Goal: Use online tool/utility: Utilize a website feature to perform a specific function

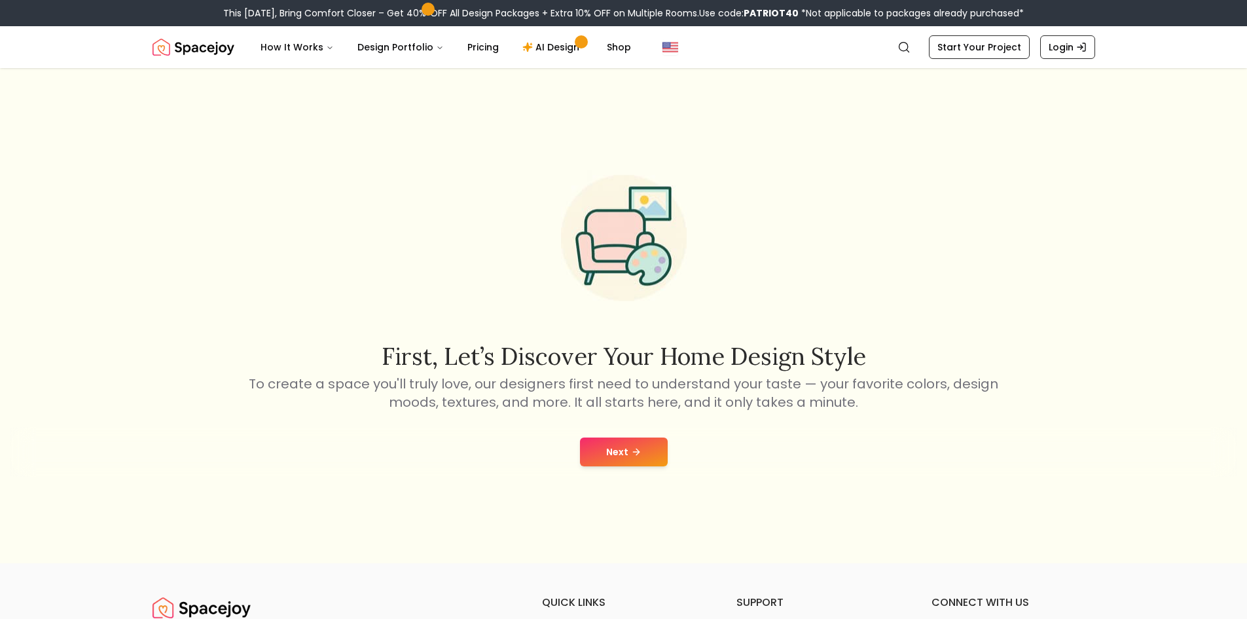
click at [601, 452] on button "Next" at bounding box center [624, 451] width 88 height 29
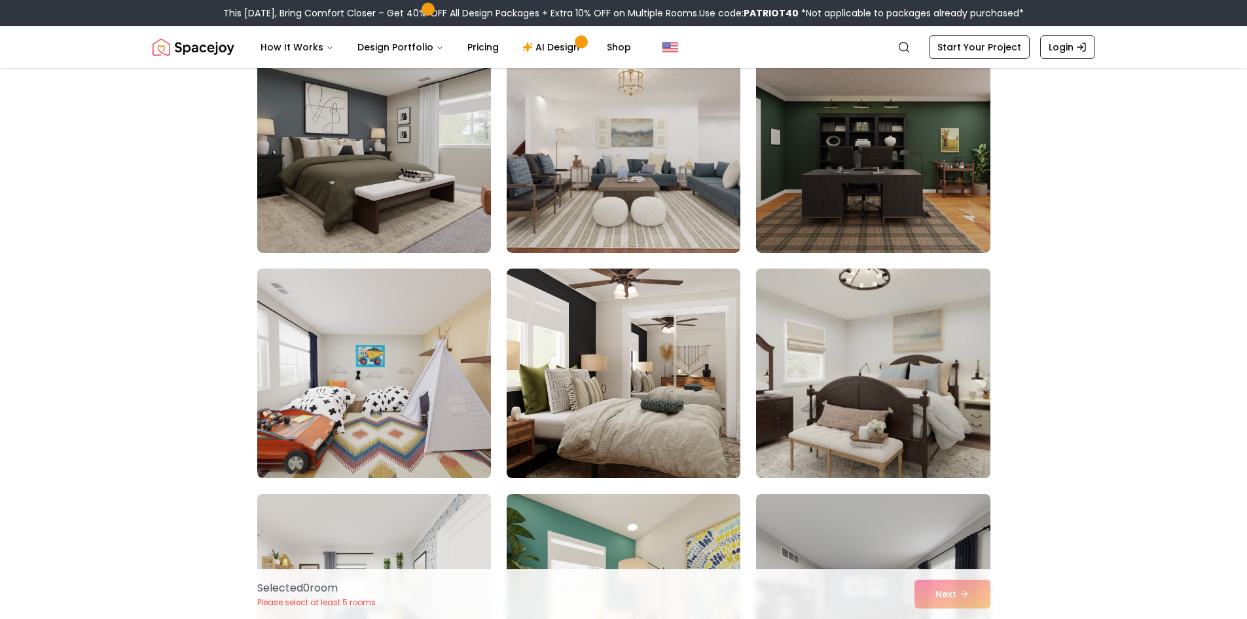
scroll to position [1113, 0]
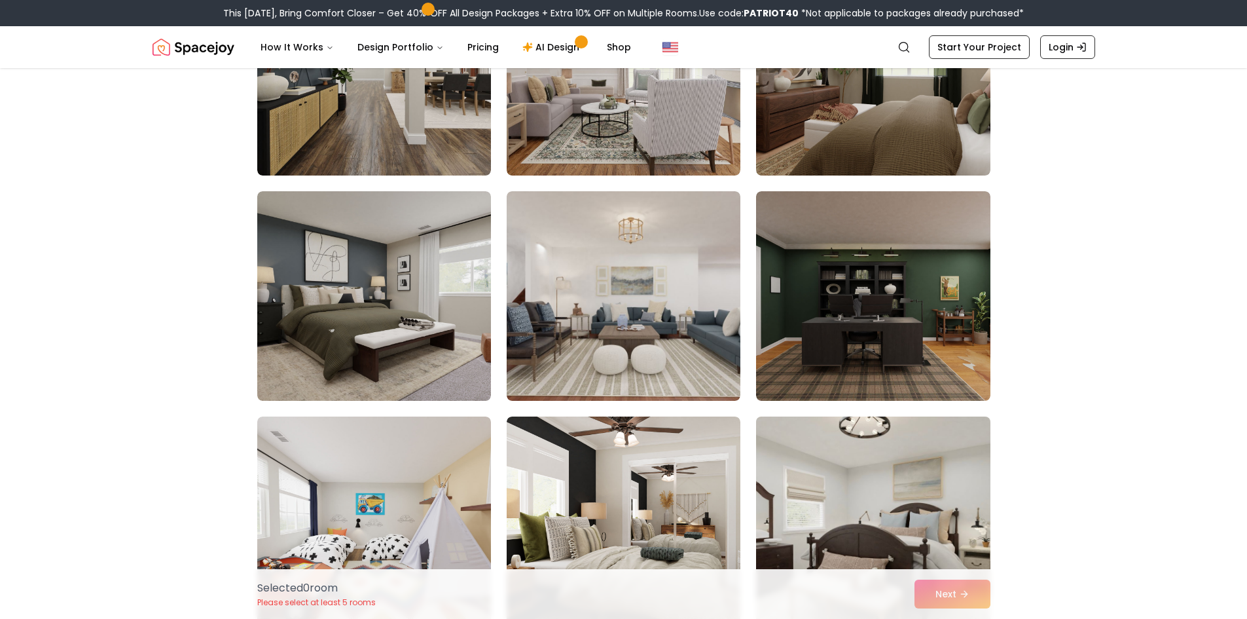
click at [839, 297] on img at bounding box center [873, 296] width 234 height 210
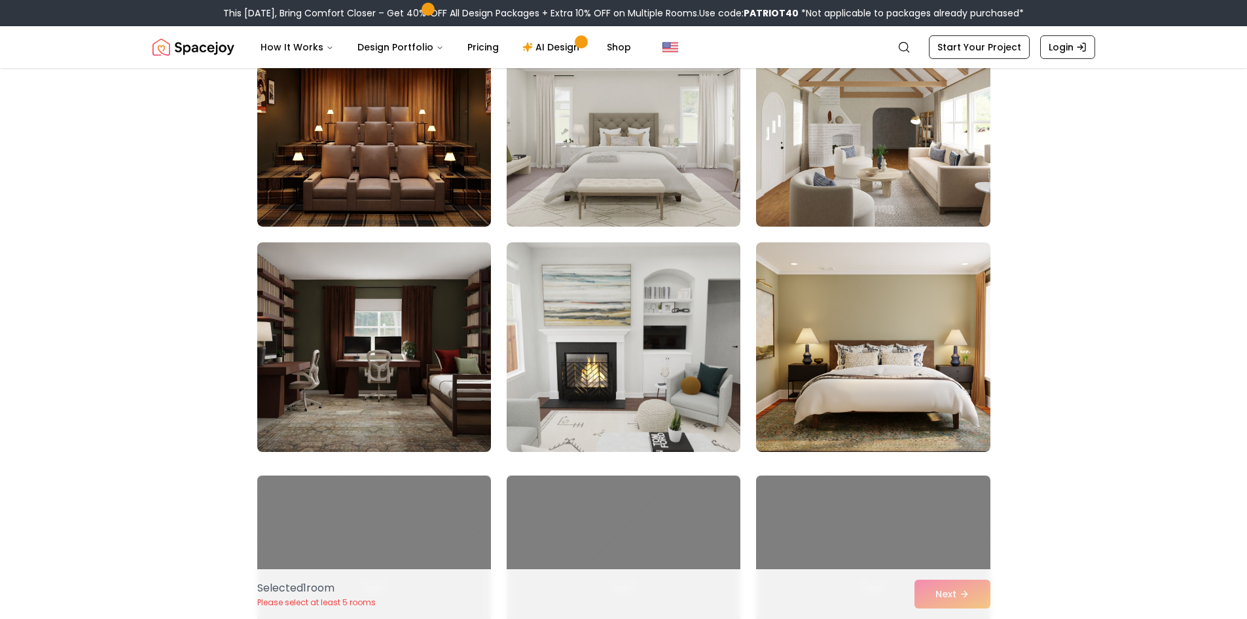
scroll to position [1964, 0]
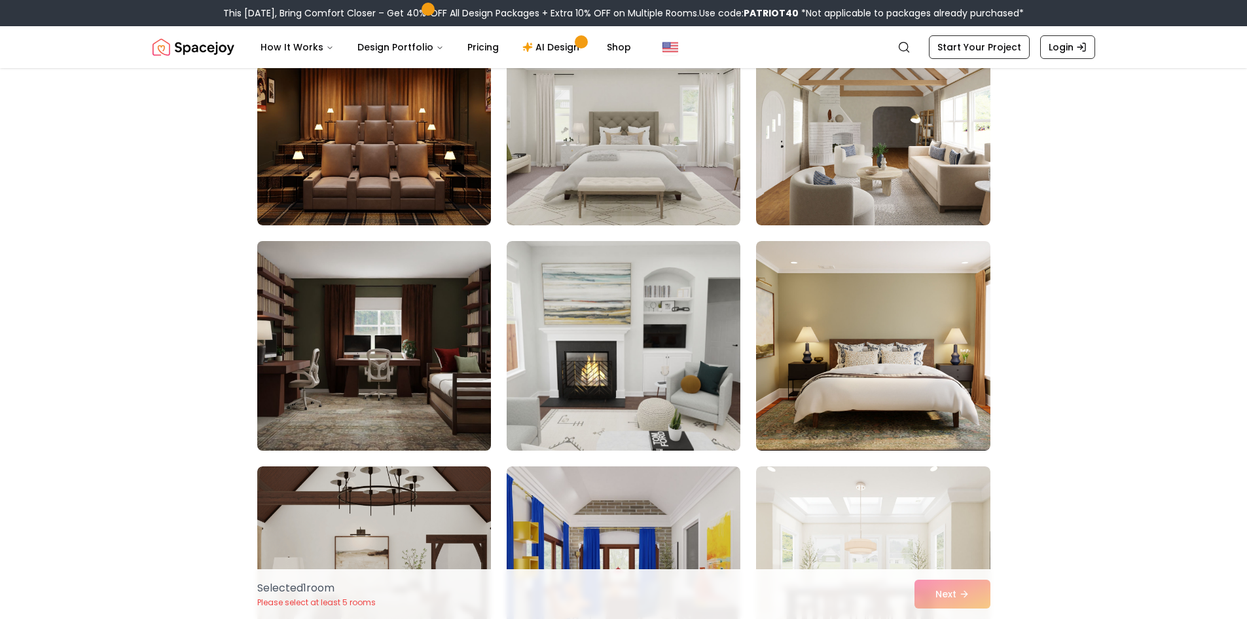
click at [408, 405] on img at bounding box center [374, 346] width 246 height 220
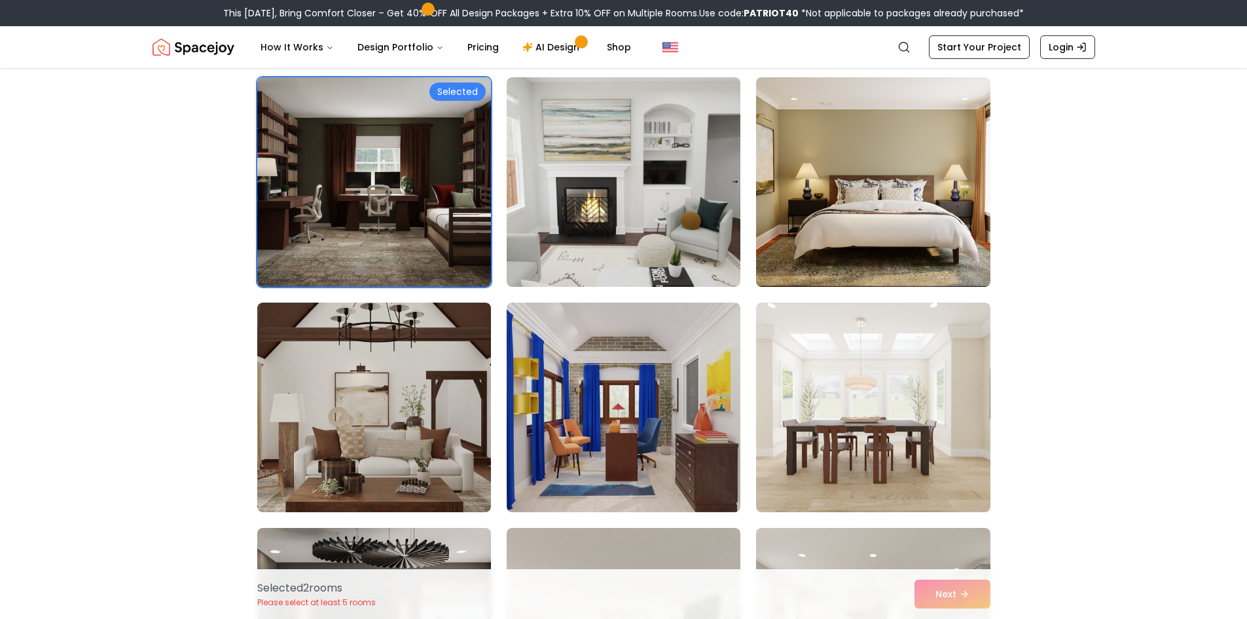
scroll to position [2161, 0]
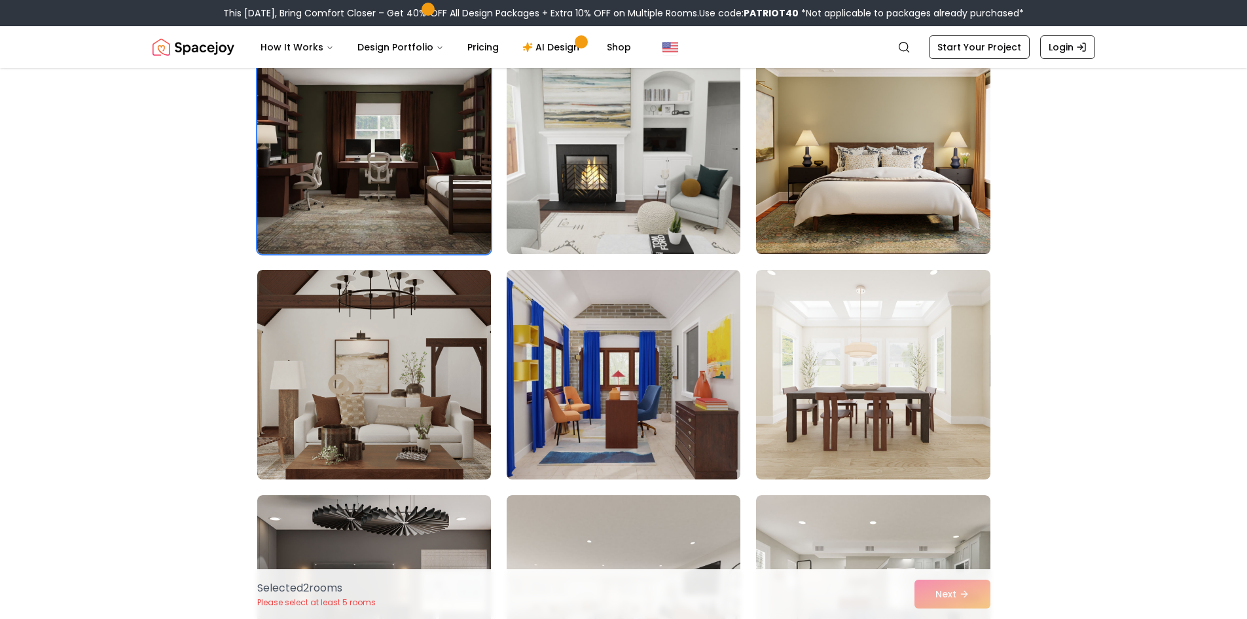
click at [943, 587] on div "Selected 2 room s Please select at least 5 rooms Next" at bounding box center [624, 594] width 754 height 50
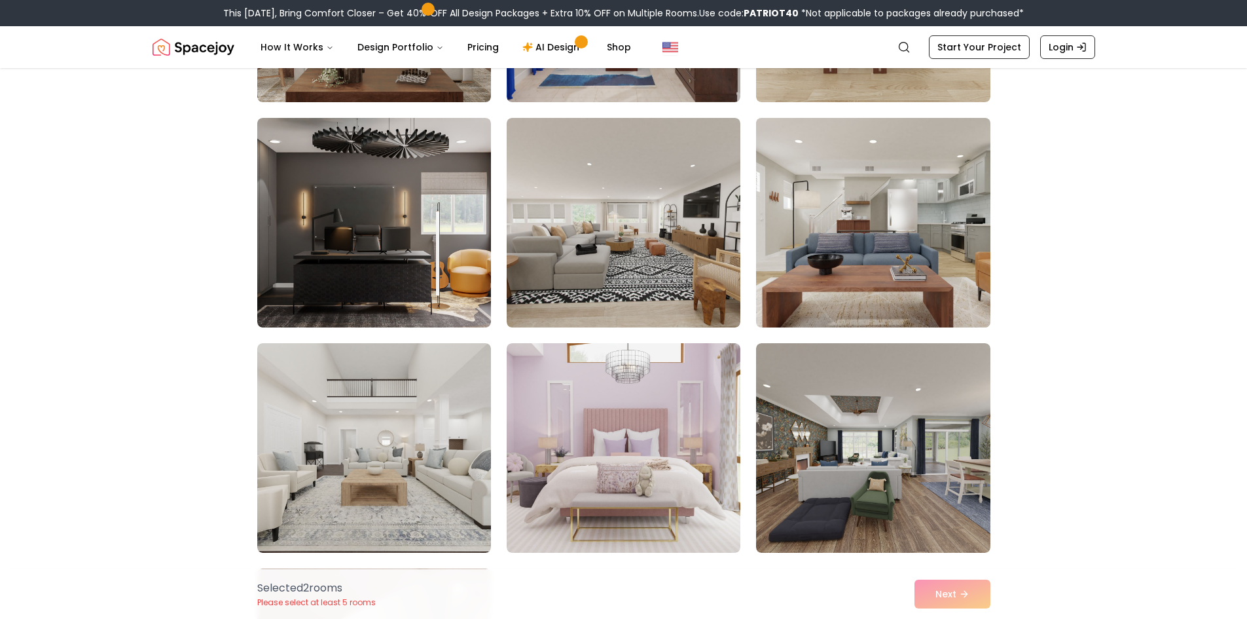
scroll to position [2554, 0]
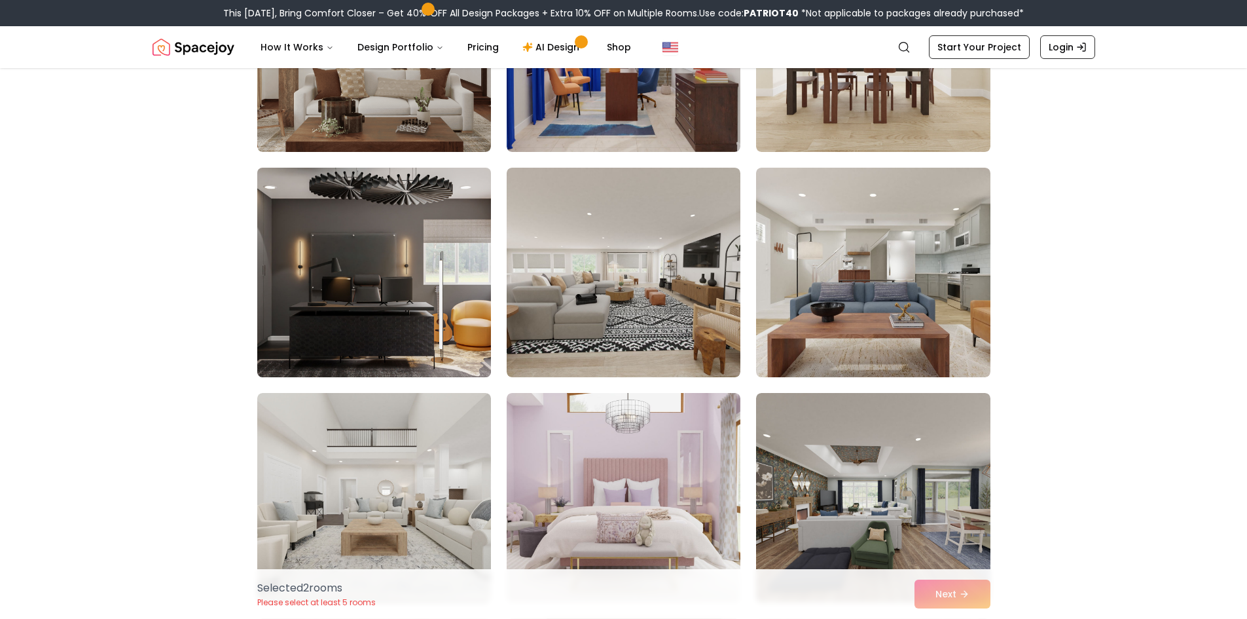
click at [443, 339] on img at bounding box center [374, 272] width 246 height 220
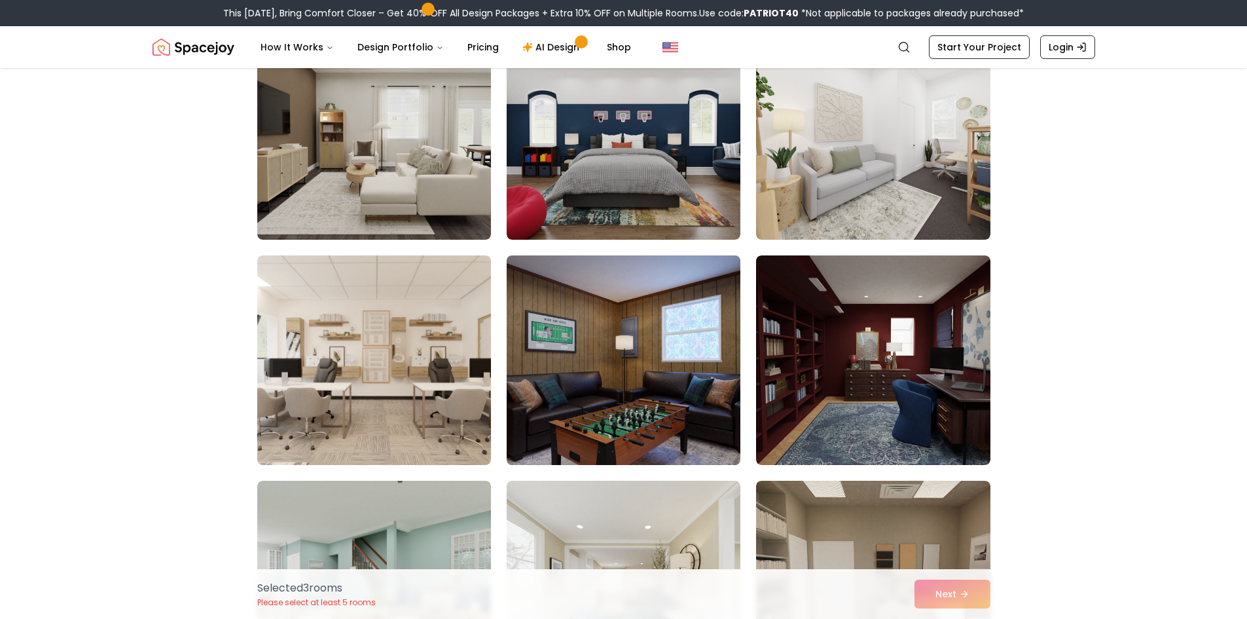
scroll to position [5108, 0]
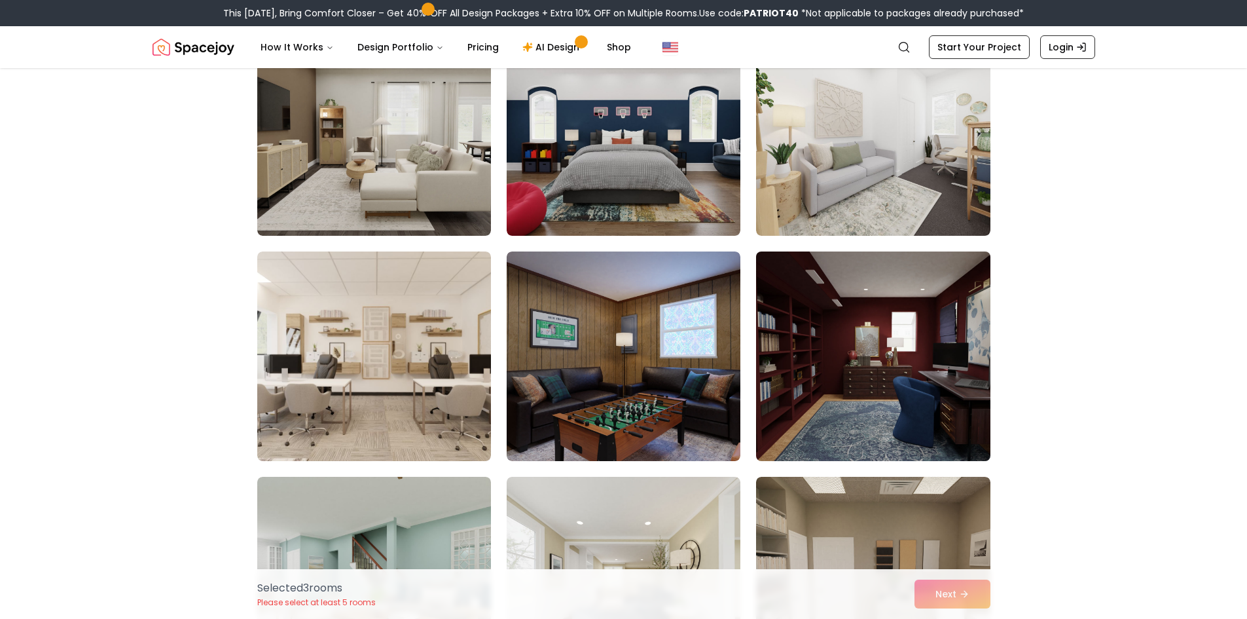
click at [852, 372] on img at bounding box center [873, 356] width 246 height 220
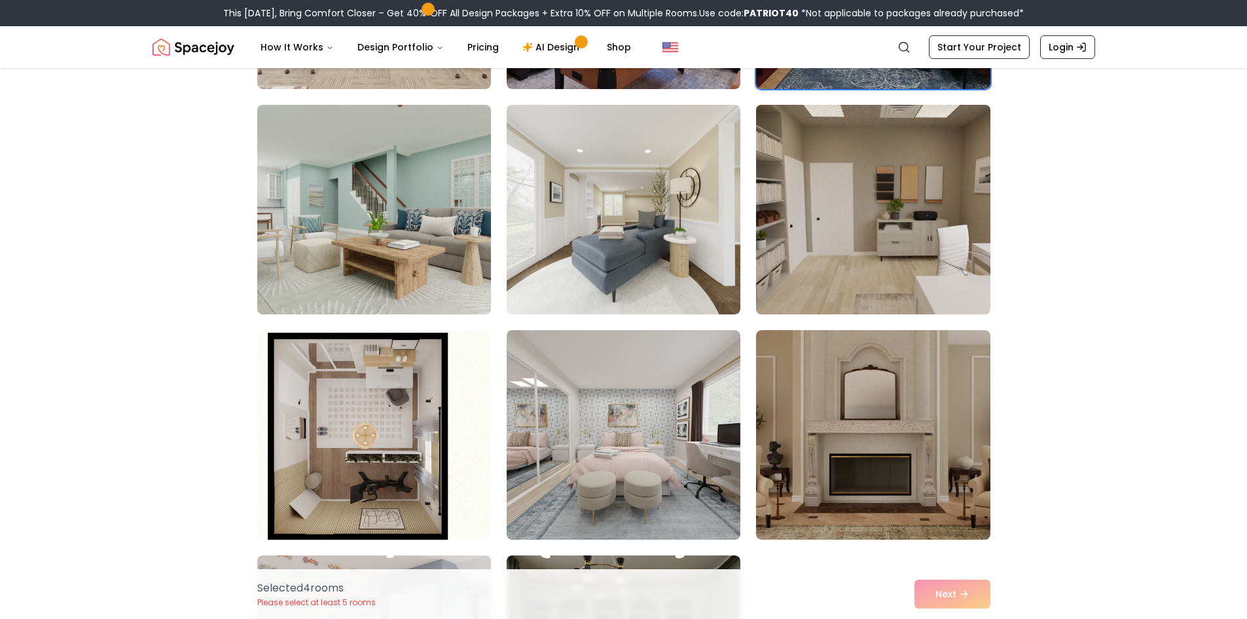
scroll to position [5566, 0]
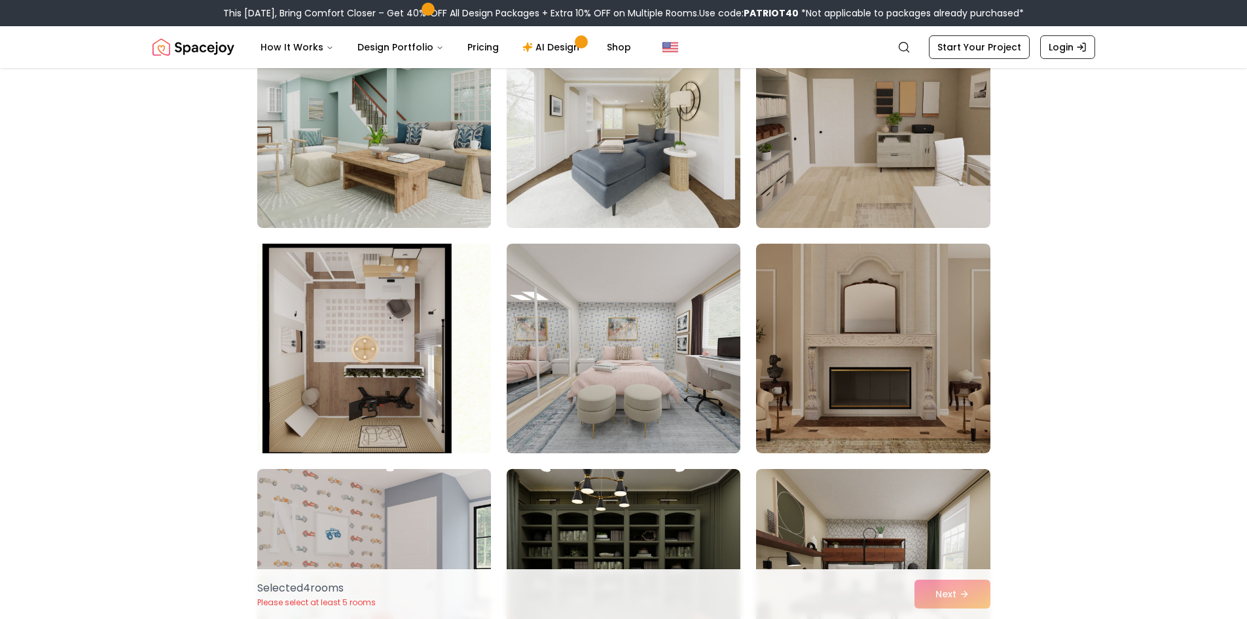
drag, startPoint x: 388, startPoint y: 402, endPoint x: 417, endPoint y: 390, distance: 31.1
click at [390, 401] on img at bounding box center [374, 348] width 246 height 220
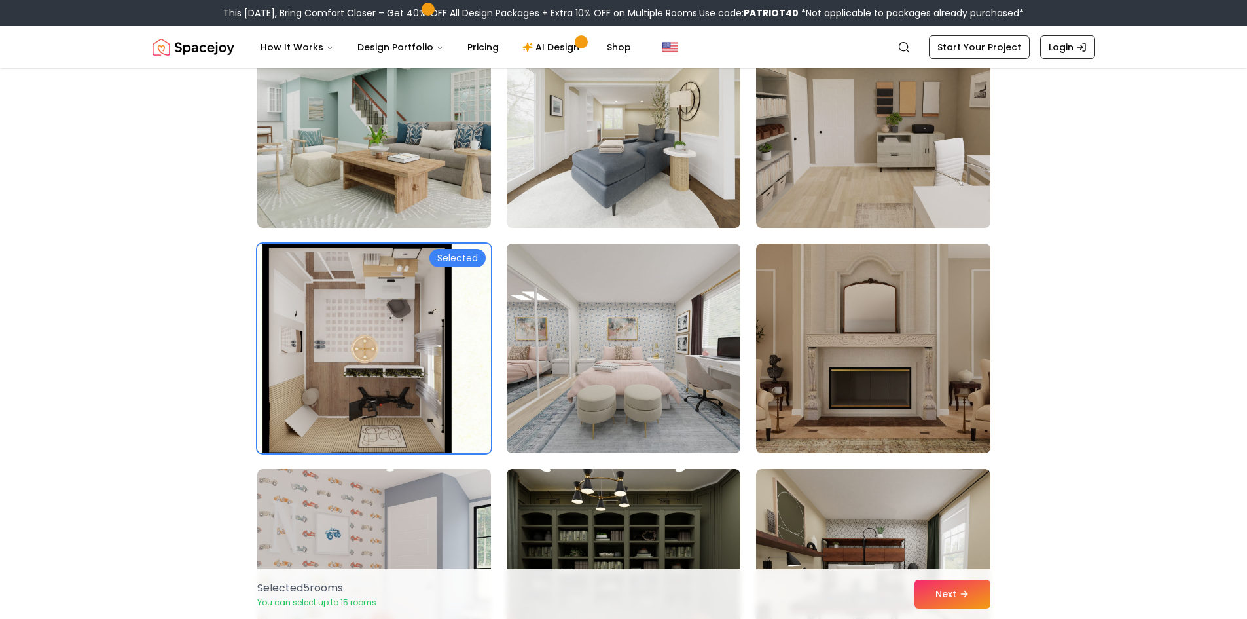
click at [421, 348] on img at bounding box center [374, 348] width 246 height 220
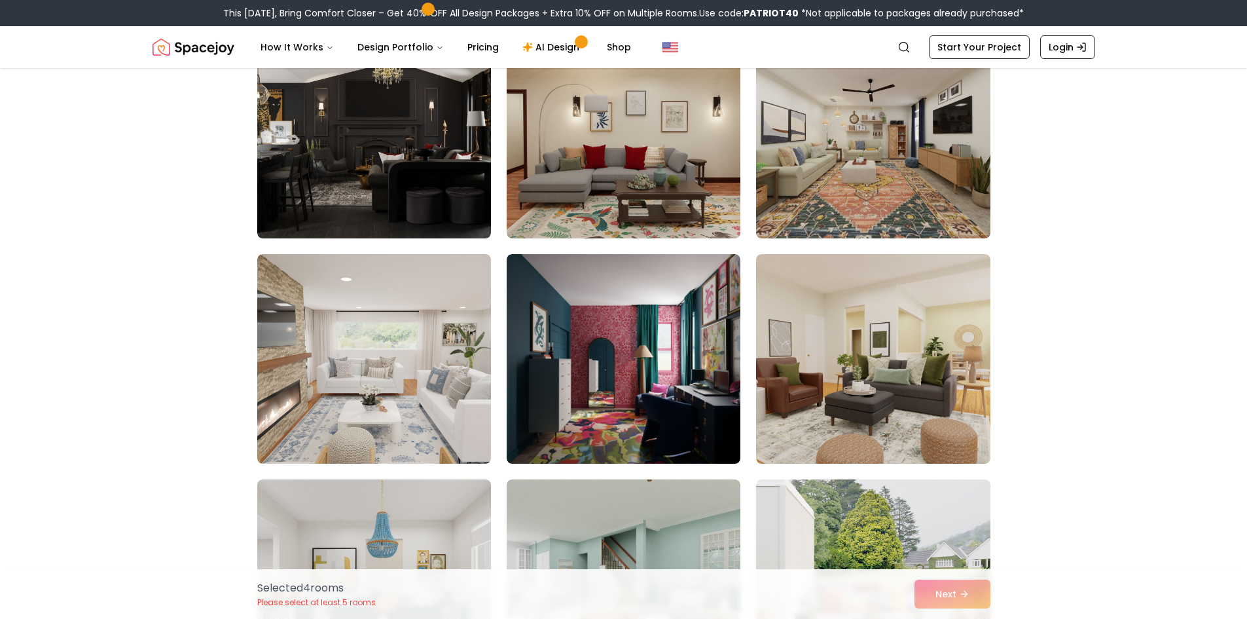
scroll to position [327, 0]
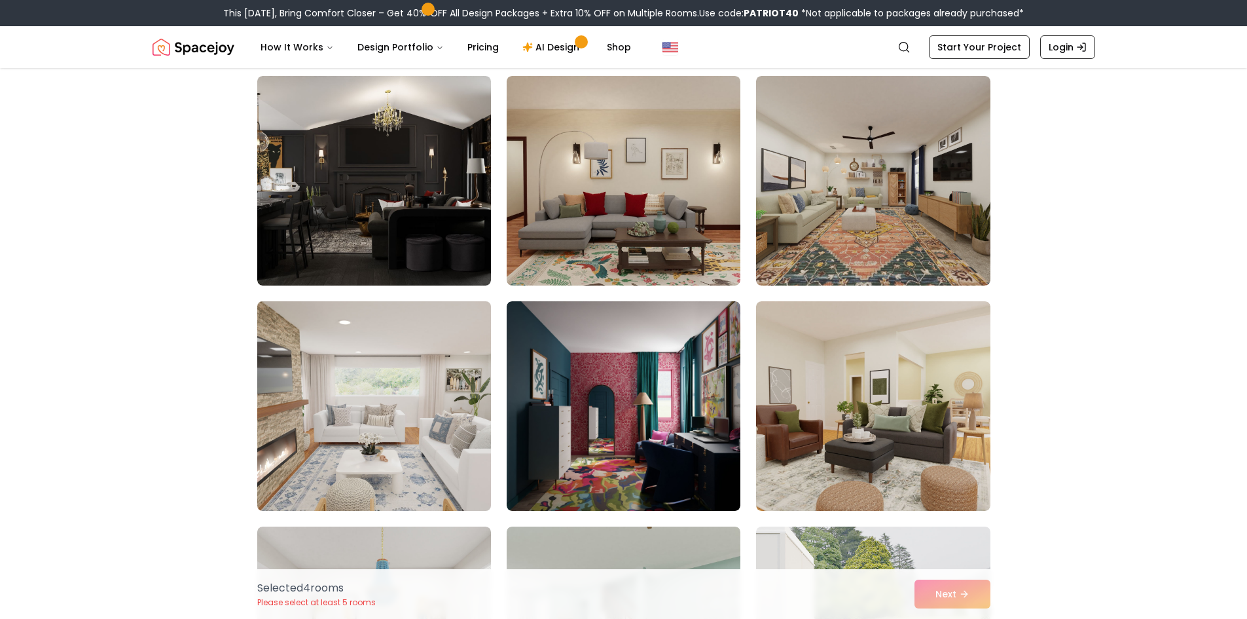
click at [401, 401] on img at bounding box center [374, 406] width 246 height 220
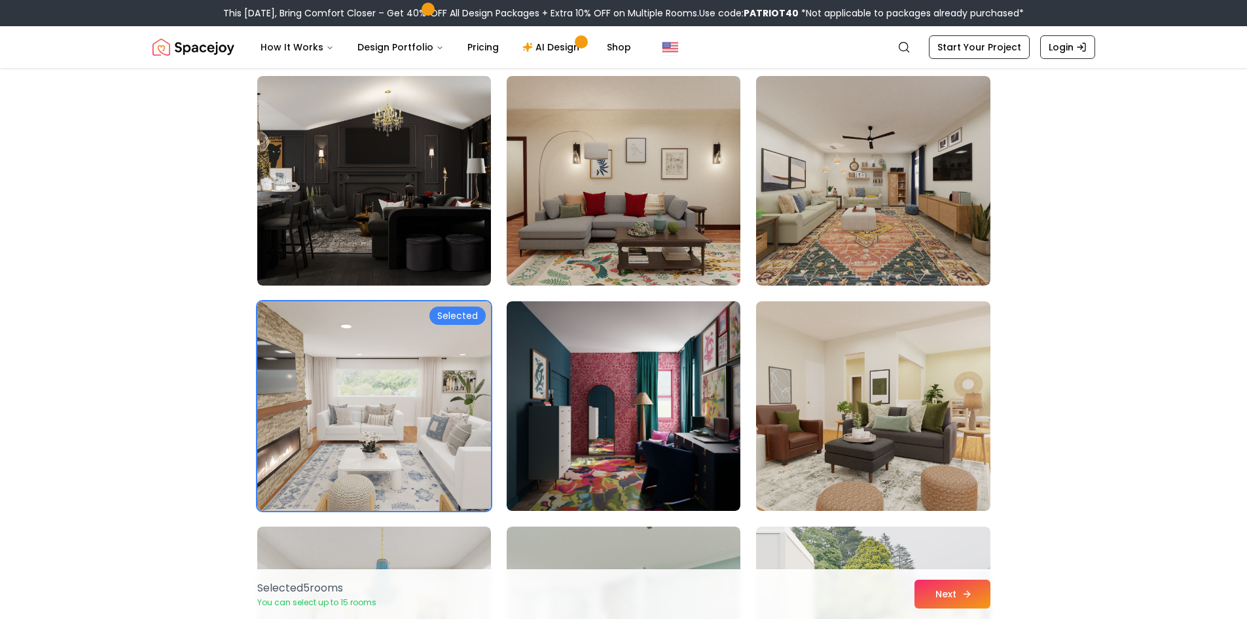
click at [942, 604] on button "Next" at bounding box center [953, 594] width 76 height 29
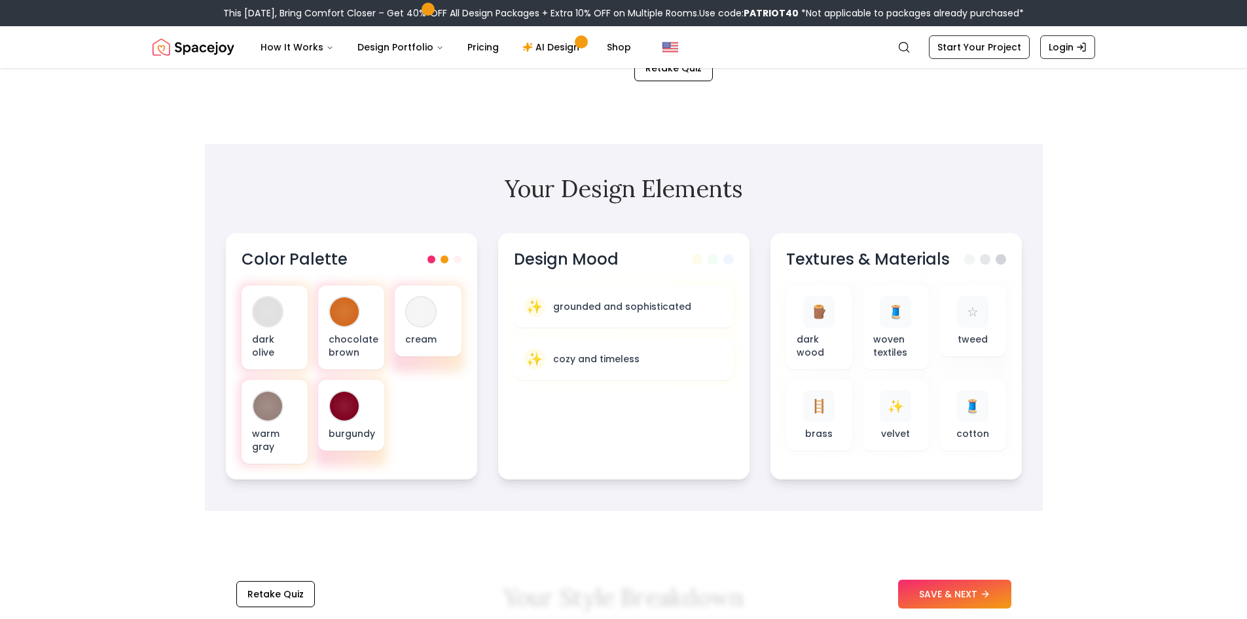
scroll to position [393, 0]
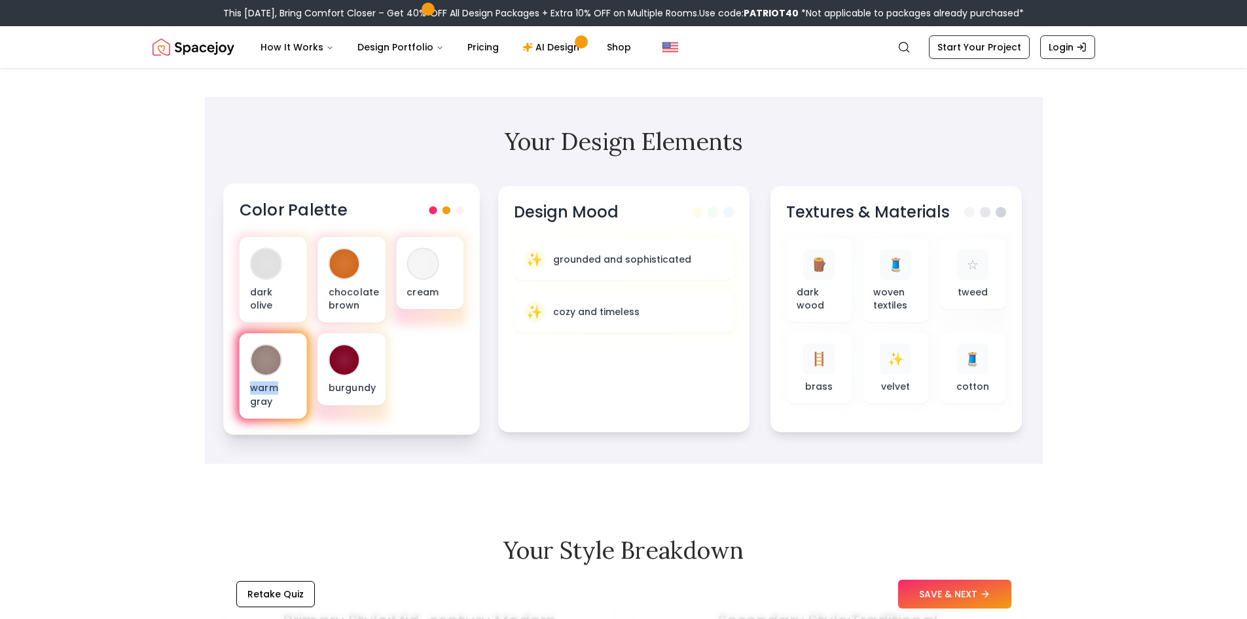
click at [306, 393] on div "warm gray" at bounding box center [272, 376] width 67 height 86
click at [288, 388] on p "warm gray" at bounding box center [272, 394] width 46 height 27
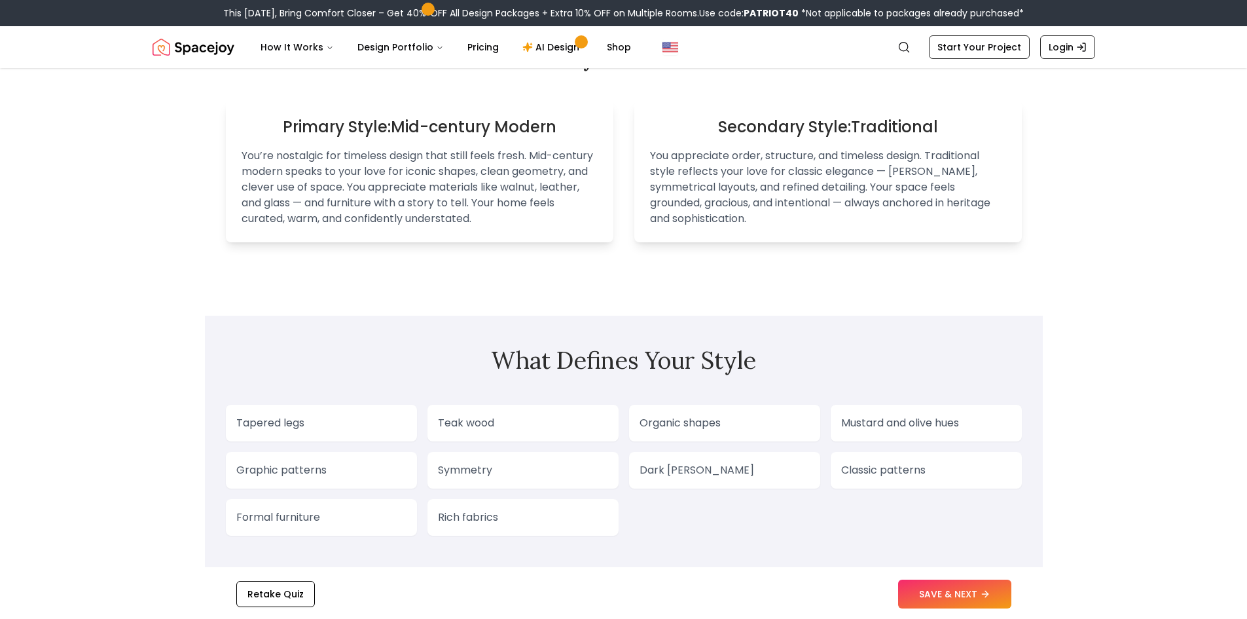
scroll to position [982, 0]
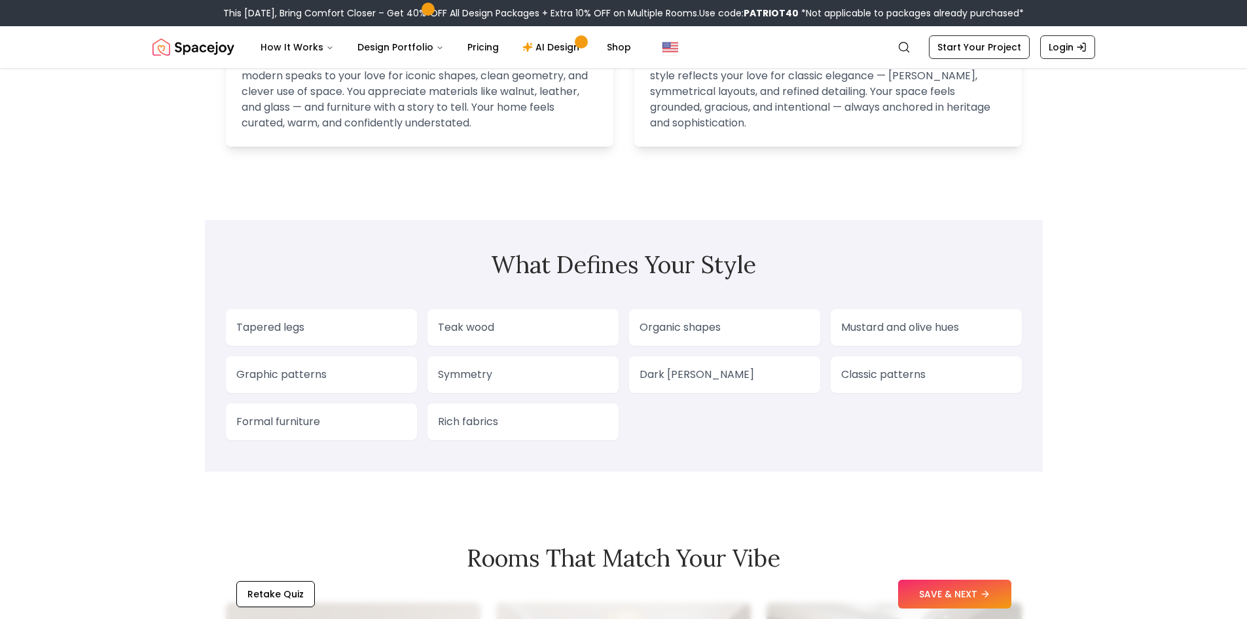
click at [362, 380] on p "Graphic patterns" at bounding box center [321, 375] width 170 height 16
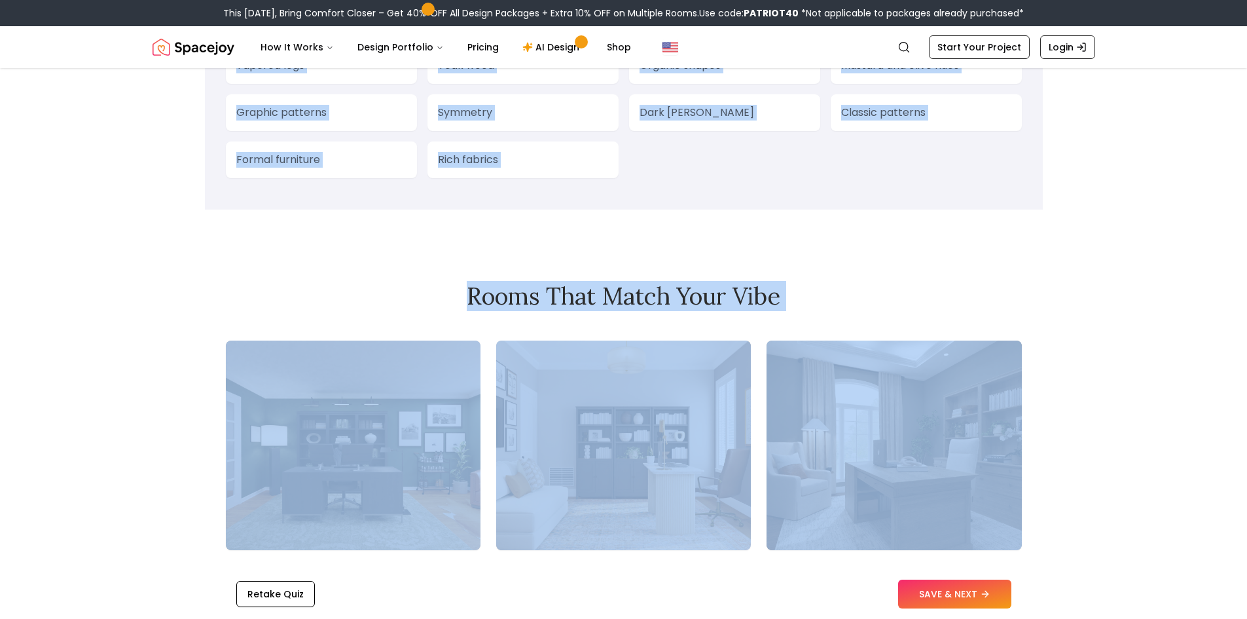
scroll to position [1375, 0]
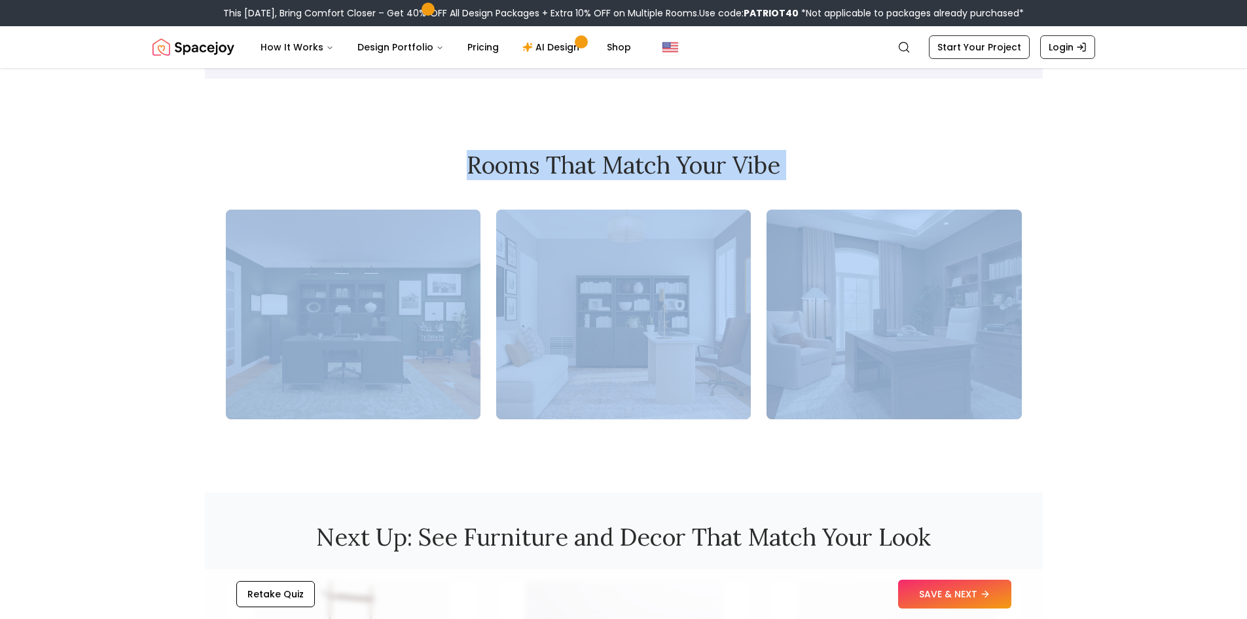
drag, startPoint x: 627, startPoint y: 138, endPoint x: 963, endPoint y: 361, distance: 403.7
copy div "Lore Ipsumdolo Sitam Co... " Adi-elitsed Doeius tempo Incididuntu " Lab etdolor…"
